Goal: Use online tool/utility: Utilize a website feature to perform a specific function

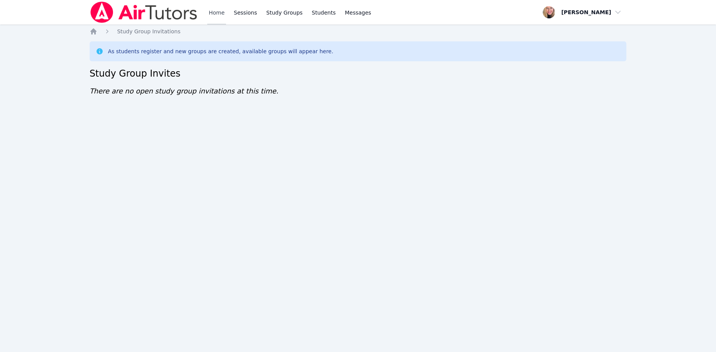
click at [217, 11] on link "Home" at bounding box center [216, 12] width 19 height 25
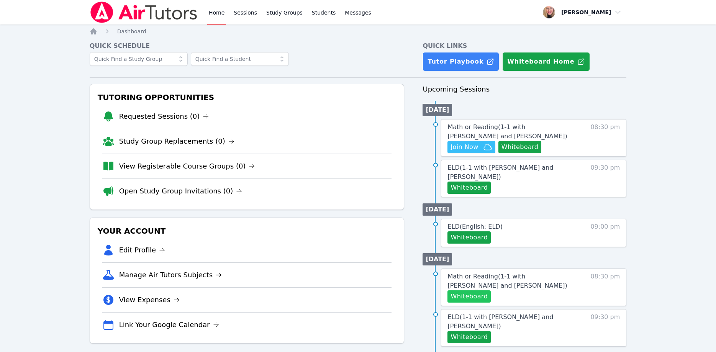
click at [476, 290] on button "Whiteboard" at bounding box center [468, 296] width 43 height 12
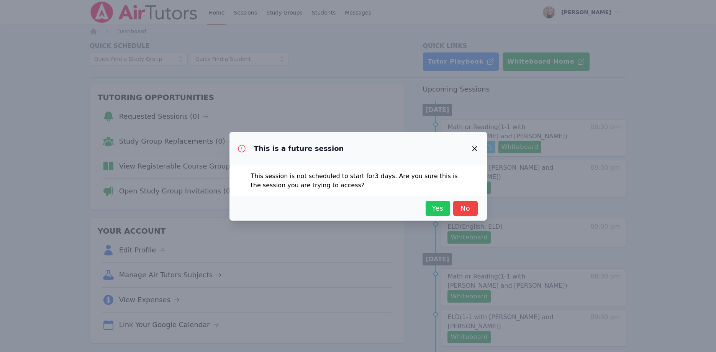
click at [441, 211] on span "Yes" at bounding box center [437, 208] width 17 height 11
